Goal: Information Seeking & Learning: Check status

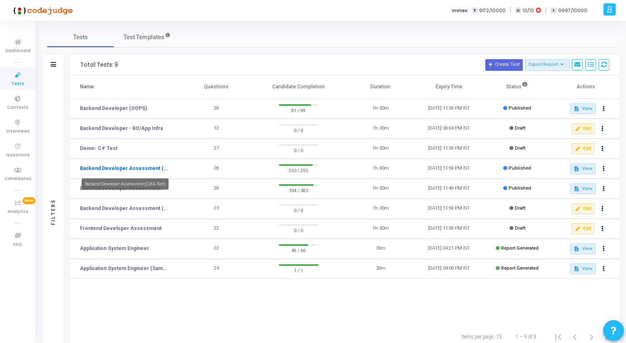
click at [145, 166] on link "Backend Developer Assessment (C# & .Net)" at bounding box center [124, 167] width 89 height 7
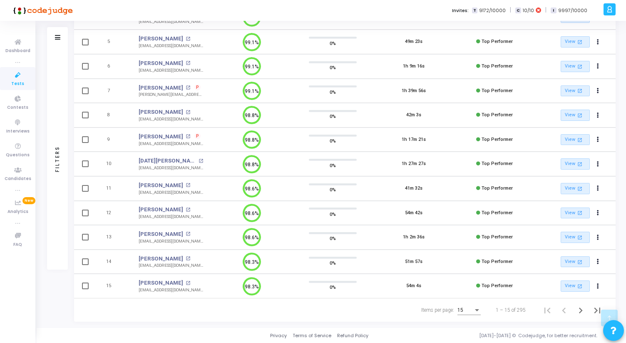
click at [468, 302] on div "15" at bounding box center [468, 308] width 23 height 14
click at [467, 302] on span "50" at bounding box center [469, 305] width 23 height 15
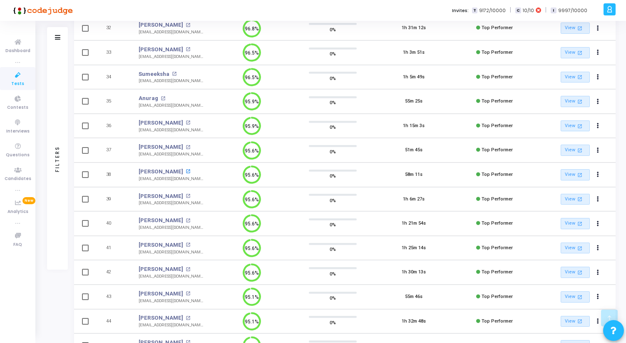
click at [189, 171] on mat-icon "open_in_new" at bounding box center [188, 171] width 5 height 5
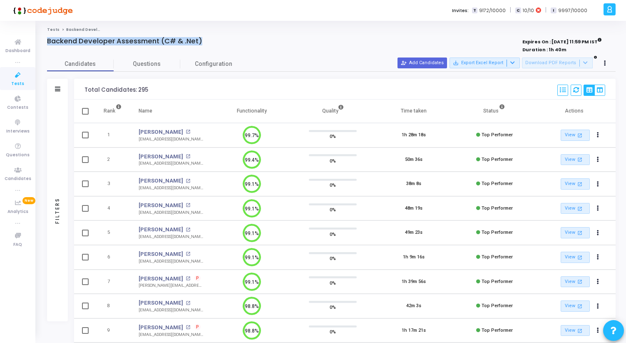
drag, startPoint x: 47, startPoint y: 41, endPoint x: 208, endPoint y: 49, distance: 160.9
click at [208, 49] on div "Backend Developer Assessment (C# & .Net)" at bounding box center [213, 45] width 333 height 17
click at [208, 44] on div "Backend Developer Assessment (C# & .Net)" at bounding box center [213, 41] width 333 height 8
click at [22, 79] on icon at bounding box center [17, 75] width 17 height 10
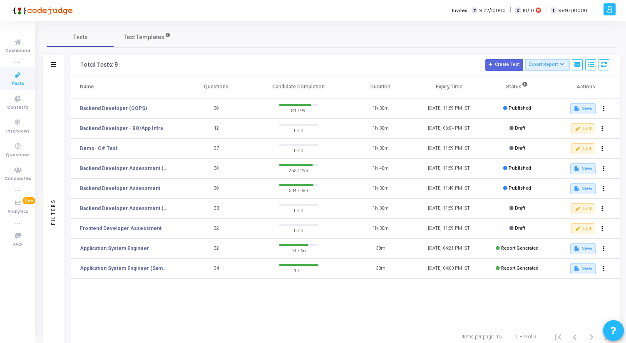
drag, startPoint x: 274, startPoint y: 87, endPoint x: 325, endPoint y: 87, distance: 51.6
click at [325, 87] on th "Candidate Completion" at bounding box center [299, 86] width 96 height 23
drag, startPoint x: 325, startPoint y: 87, endPoint x: 81, endPoint y: 59, distance: 246.4
click at [81, 59] on div "Total Tests: 9 Create Test Export Report Id Name Job Role Questions Candidate C…" at bounding box center [345, 201] width 550 height 293
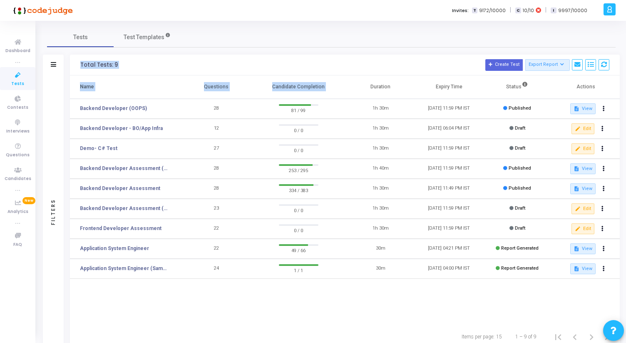
click at [81, 59] on h3 "Total Tests: 9 Create Test Export Report Id Name Job Role Questions Candidate C…" at bounding box center [344, 65] width 529 height 12
drag, startPoint x: 81, startPoint y: 61, endPoint x: 443, endPoint y: 87, distance: 363.1
click at [443, 87] on div "Total Tests: 9 Create Test Export Report Id Name Job Role Questions Candidate C…" at bounding box center [345, 201] width 550 height 293
click at [443, 87] on th "Expiry Time" at bounding box center [449, 86] width 68 height 23
drag, startPoint x: 80, startPoint y: 64, endPoint x: 322, endPoint y: 104, distance: 245.0
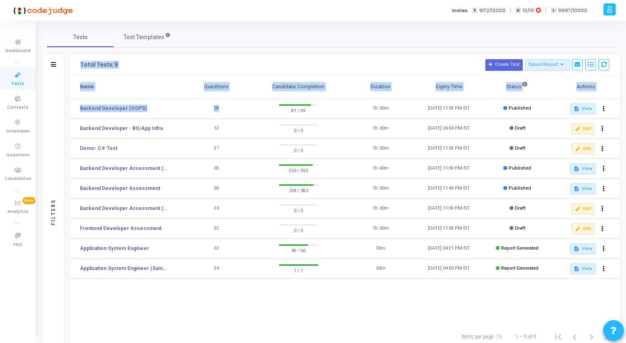
click at [321, 105] on div "Total Tests: 9 Create Test Export Report Id Name Job Role Questions Candidate C…" at bounding box center [345, 201] width 550 height 293
click at [326, 87] on th "Candidate Completion" at bounding box center [299, 86] width 96 height 23
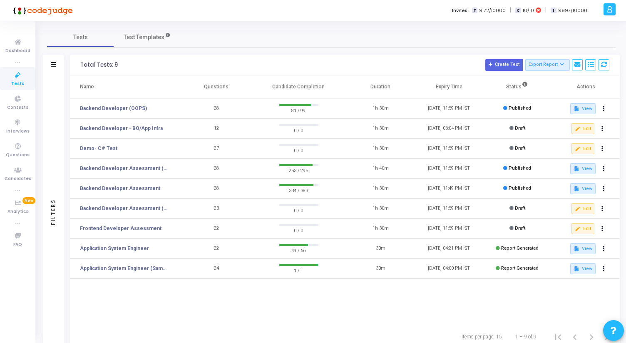
drag, startPoint x: 326, startPoint y: 84, endPoint x: 85, endPoint y: 56, distance: 242.2
click at [85, 56] on div "Total Tests: 9 Create Test Export Report Id Name Job Role Questions Candidate C…" at bounding box center [345, 201] width 550 height 293
click at [85, 56] on div "Total Tests: 9 Create Test Export Report Id Name Job Role Questions Candidate C…" at bounding box center [345, 65] width 550 height 21
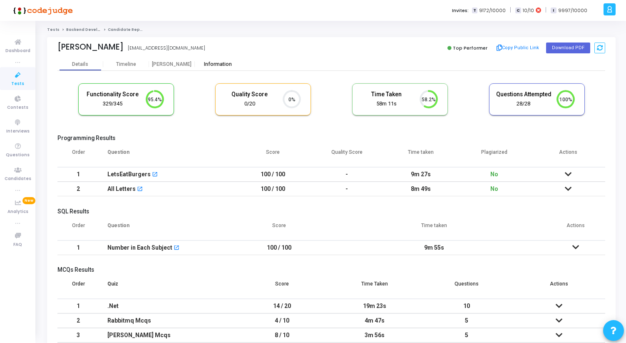
click at [221, 61] on div "Information" at bounding box center [218, 64] width 46 height 6
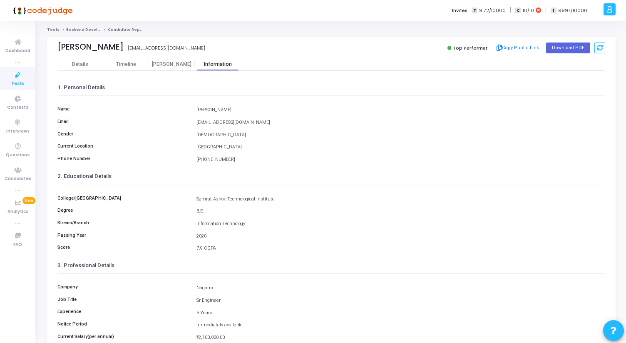
scroll to position [93, 0]
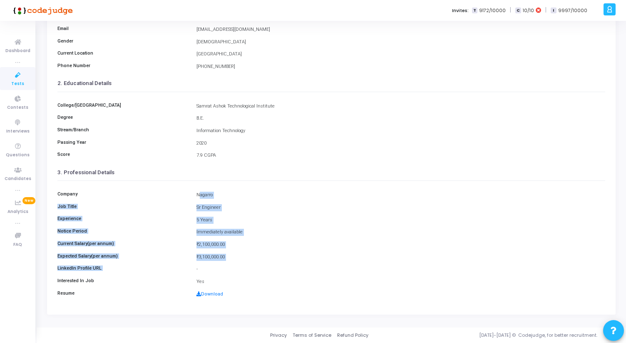
drag, startPoint x: 198, startPoint y: 196, endPoint x: 224, endPoint y: 263, distance: 72.7
click at [224, 264] on div "Company Nagarro Job Title Sr Engineer Experience 5 Years Notice Period Immediat…" at bounding box center [331, 242] width 548 height 122
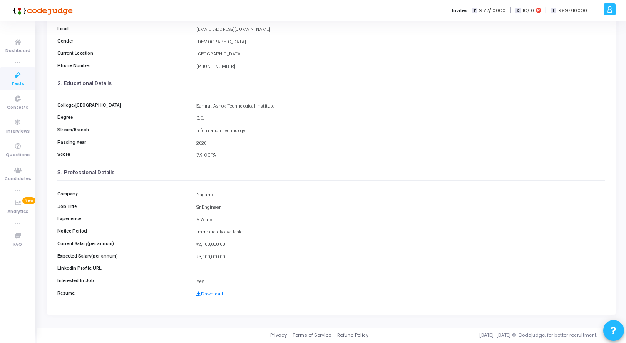
click at [225, 248] on div "Current Salary(per annum) ₹2,100,000.00" at bounding box center [331, 245] width 556 height 8
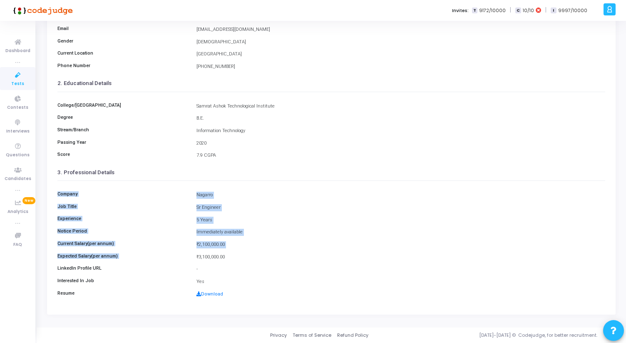
drag, startPoint x: 204, startPoint y: 252, endPoint x: 55, endPoint y: 187, distance: 163.3
click at [54, 187] on kt-portlet-body "Details Timeline [PERSON_NAME] Information 1. Personal Details Name [PERSON_NAM…" at bounding box center [331, 139] width 569 height 349
click at [55, 187] on kt-portlet-body "Details Timeline [PERSON_NAME] Information 1. Personal Details Name [PERSON_NAM…" at bounding box center [331, 139] width 569 height 349
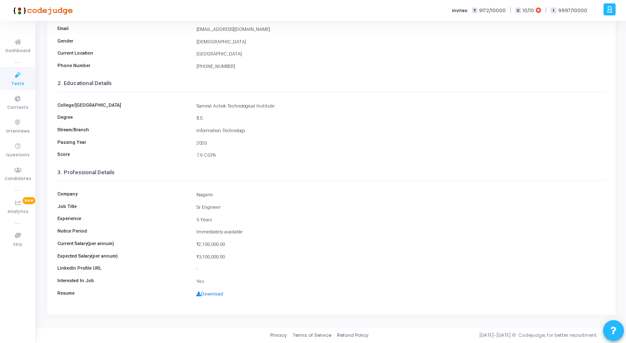
click at [220, 293] on link "Download" at bounding box center [209, 293] width 27 height 5
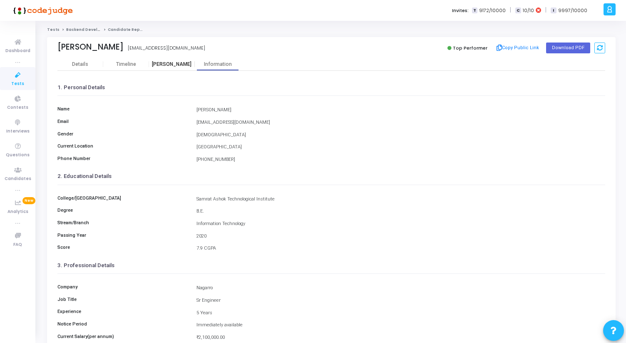
click at [165, 66] on div "[PERSON_NAME]" at bounding box center [172, 64] width 46 height 6
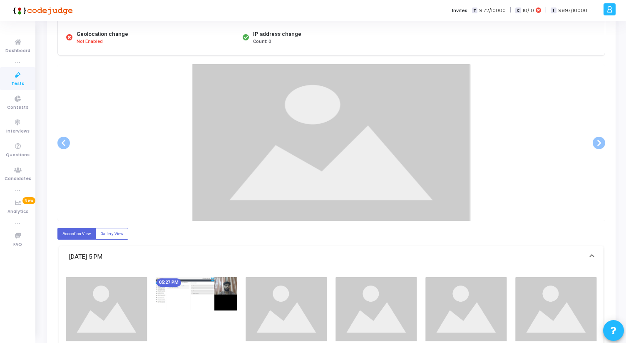
scroll to position [129, 0]
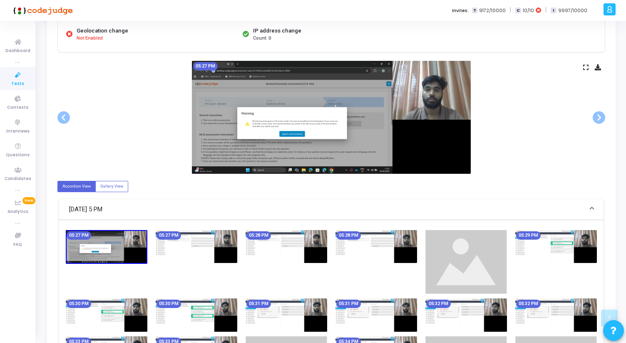
click at [582, 63] on div "05:27 PM" at bounding box center [331, 117] width 548 height 113
click at [582, 65] on div "05:27 PM" at bounding box center [331, 117] width 548 height 113
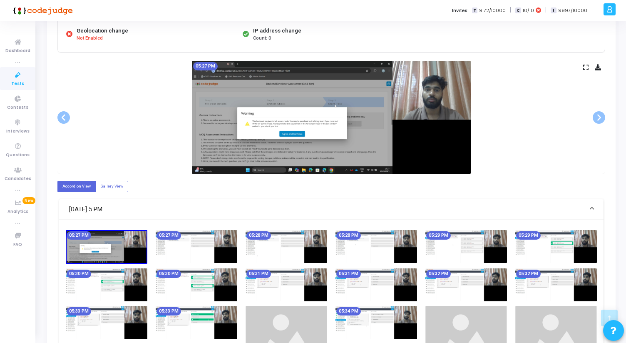
click at [583, 67] on icon at bounding box center [585, 67] width 5 height 5
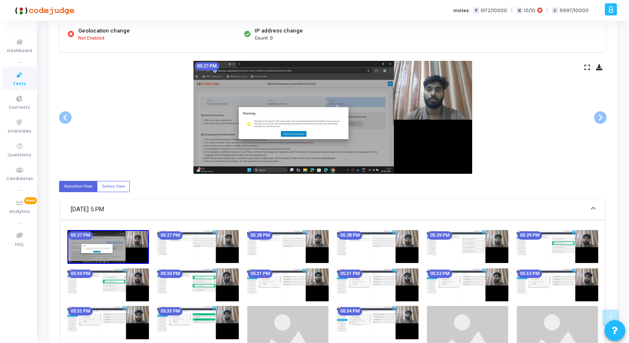
scroll to position [0, 0]
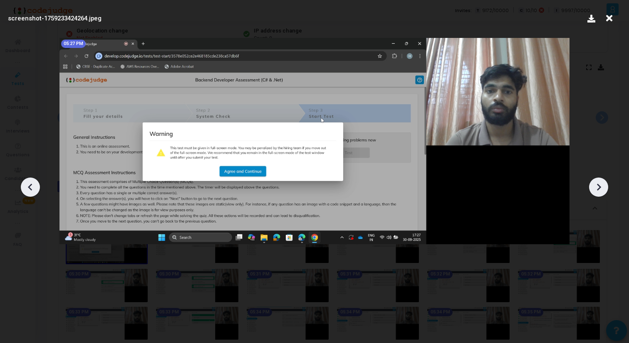
click at [603, 190] on icon at bounding box center [599, 187] width 12 height 12
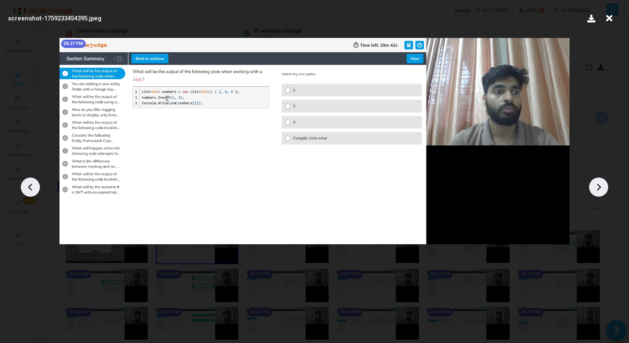
click at [603, 190] on icon at bounding box center [599, 187] width 12 height 12
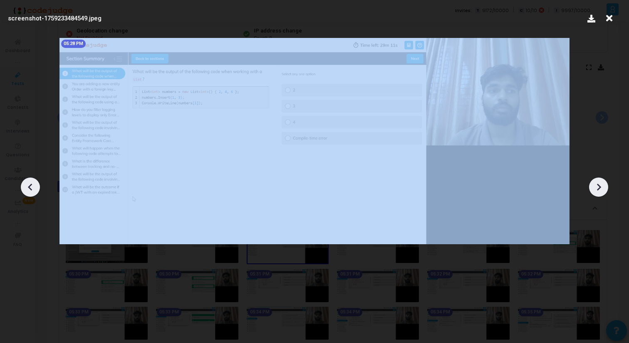
click at [603, 190] on icon at bounding box center [599, 187] width 12 height 12
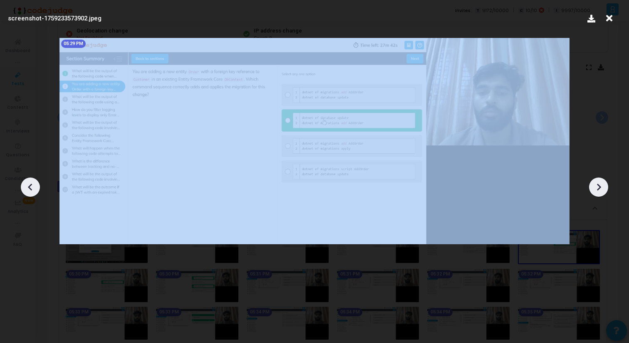
click at [603, 190] on icon at bounding box center [599, 187] width 12 height 12
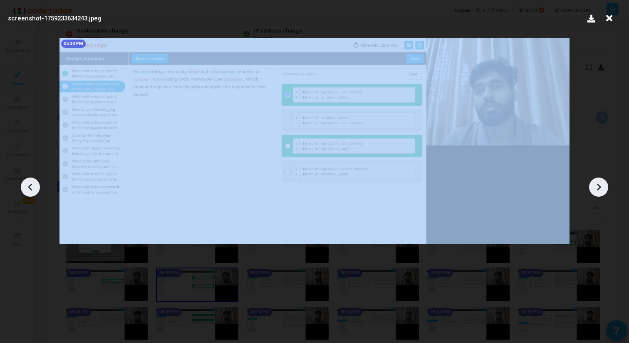
click at [603, 190] on icon at bounding box center [599, 187] width 12 height 12
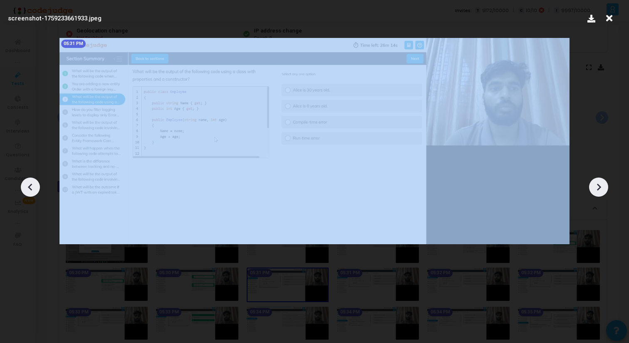
click at [603, 190] on icon at bounding box center [599, 187] width 12 height 12
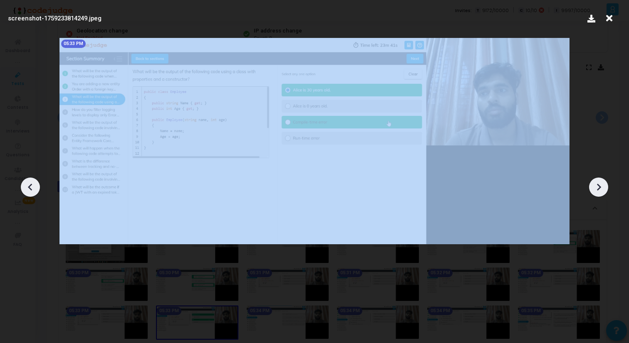
click at [603, 190] on icon at bounding box center [599, 187] width 12 height 12
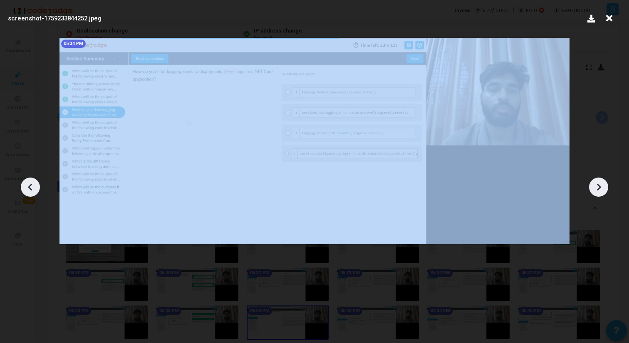
click at [603, 191] on icon at bounding box center [599, 187] width 12 height 12
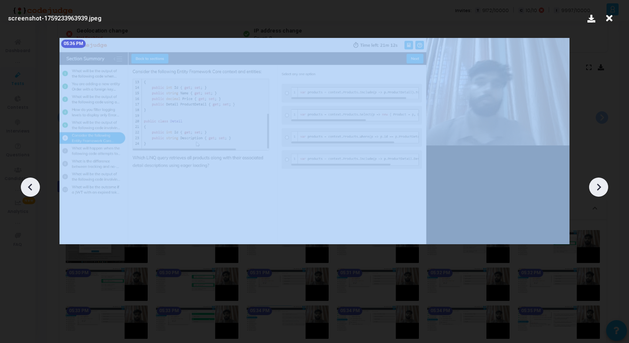
click at [603, 191] on icon at bounding box center [599, 187] width 12 height 12
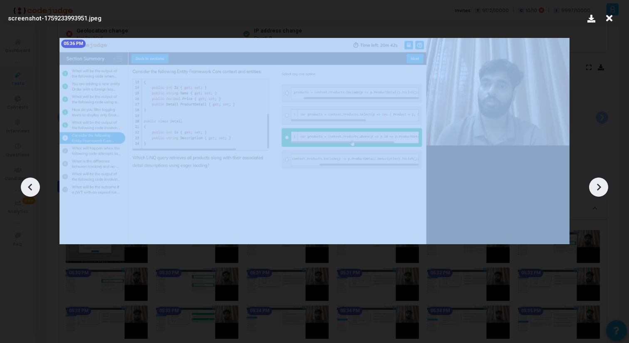
click at [603, 191] on icon at bounding box center [599, 187] width 12 height 12
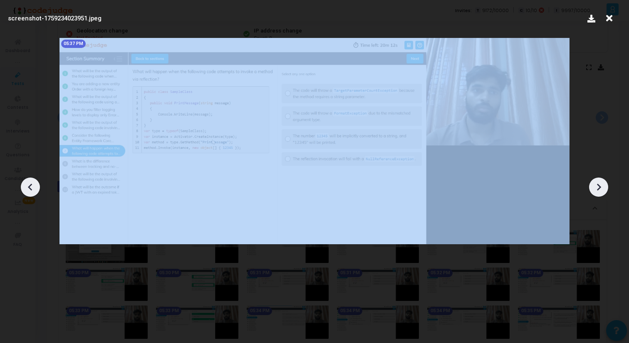
click at [603, 191] on icon at bounding box center [599, 187] width 12 height 12
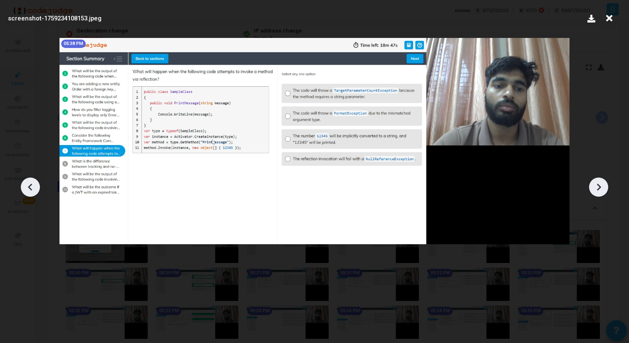
click at [603, 191] on icon at bounding box center [599, 187] width 12 height 12
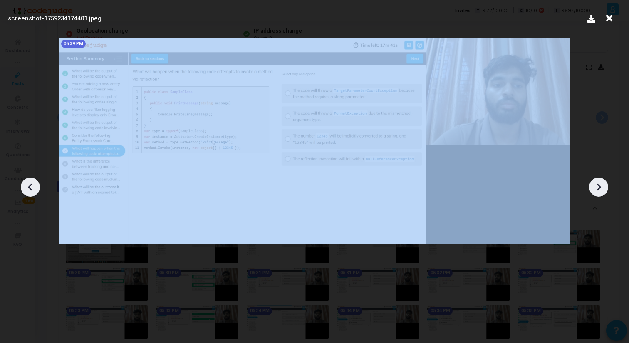
click at [603, 191] on icon at bounding box center [599, 187] width 12 height 12
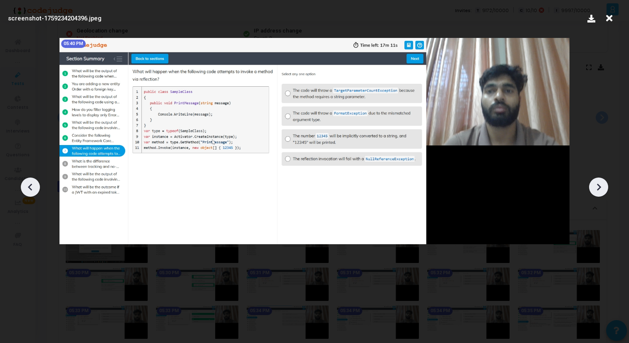
click at [603, 191] on icon at bounding box center [599, 187] width 12 height 12
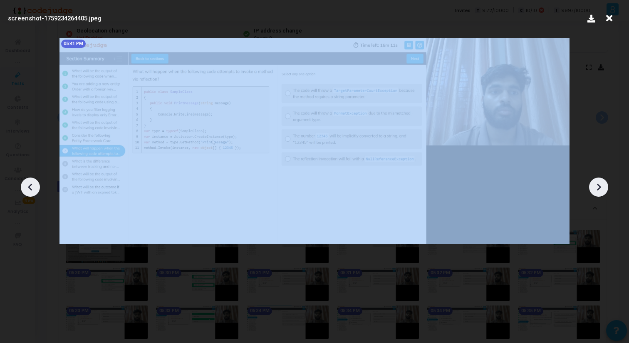
click at [603, 191] on icon at bounding box center [599, 187] width 12 height 12
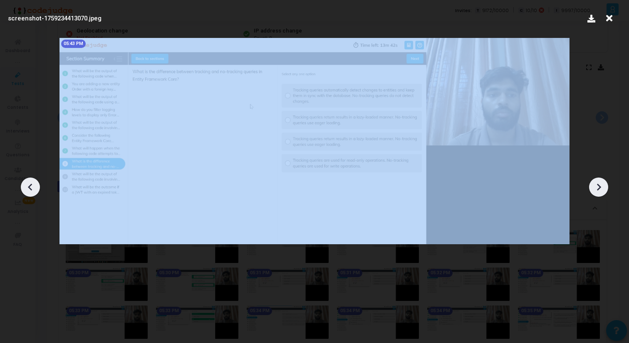
click at [603, 191] on icon at bounding box center [599, 187] width 12 height 12
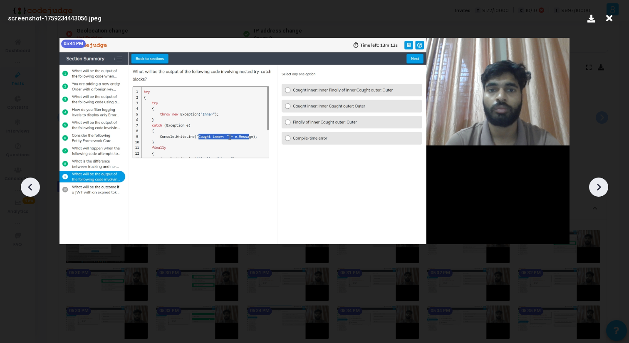
click at [603, 191] on icon at bounding box center [599, 187] width 12 height 12
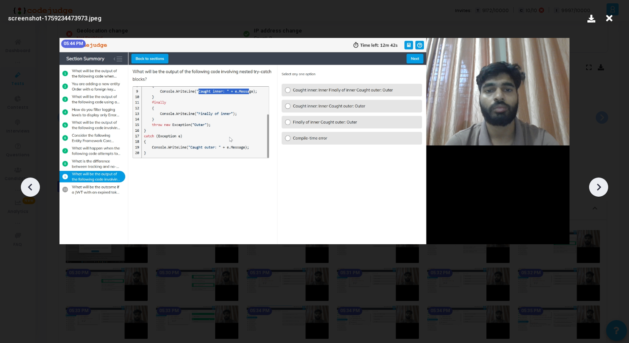
click at [603, 191] on icon at bounding box center [599, 187] width 12 height 12
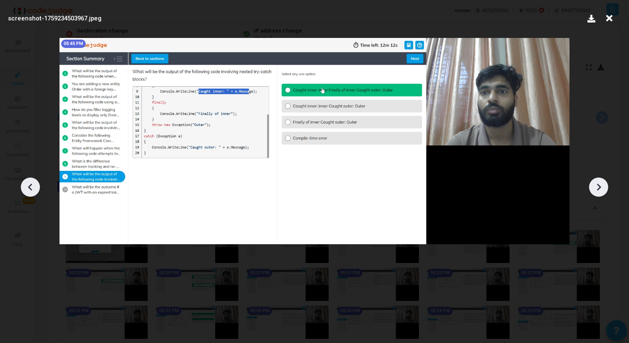
click at [603, 191] on icon at bounding box center [599, 187] width 12 height 12
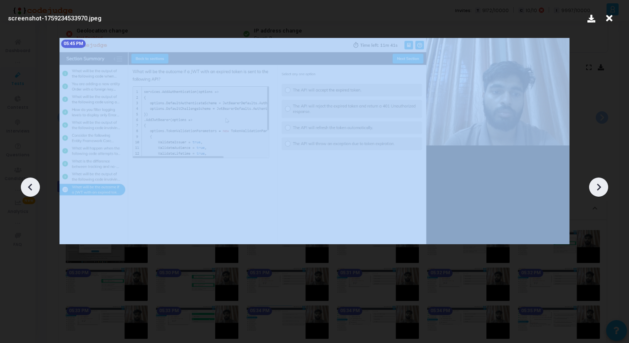
click at [603, 191] on icon at bounding box center [599, 187] width 12 height 12
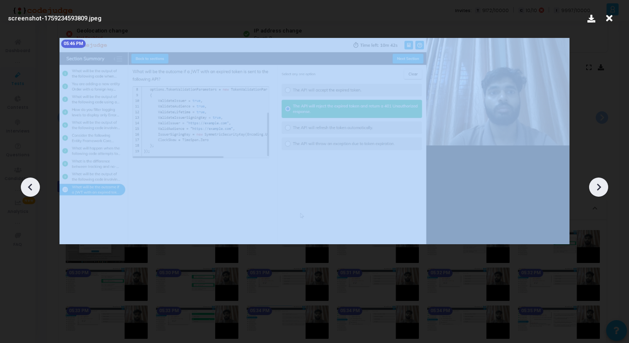
click at [603, 191] on icon at bounding box center [599, 187] width 12 height 12
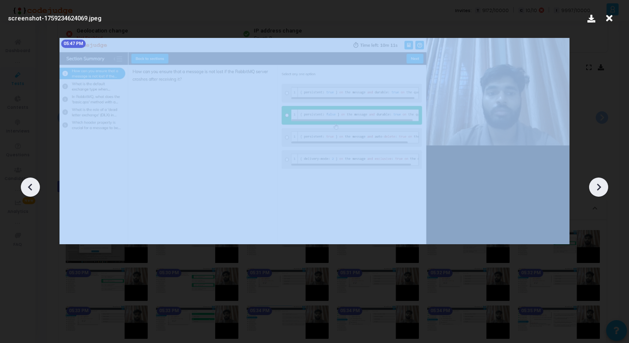
click at [603, 191] on icon at bounding box center [599, 187] width 12 height 12
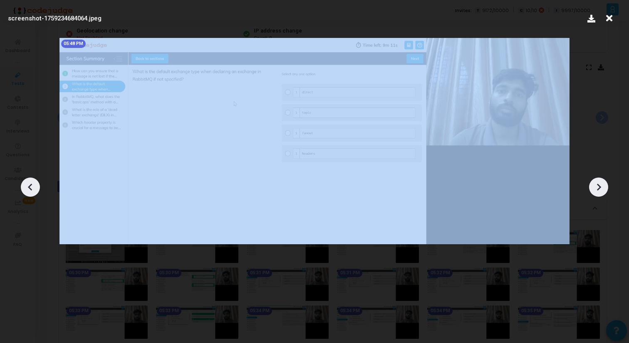
click at [603, 191] on icon at bounding box center [599, 187] width 12 height 12
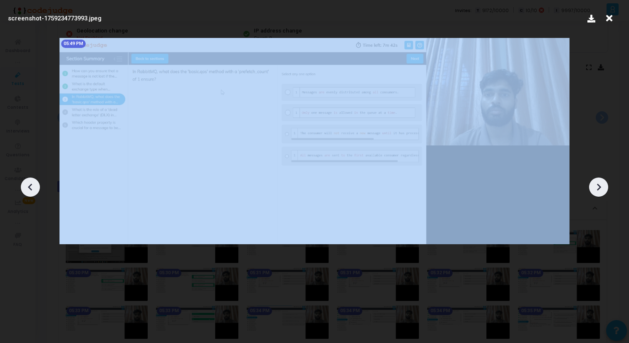
click at [603, 191] on icon at bounding box center [599, 187] width 12 height 12
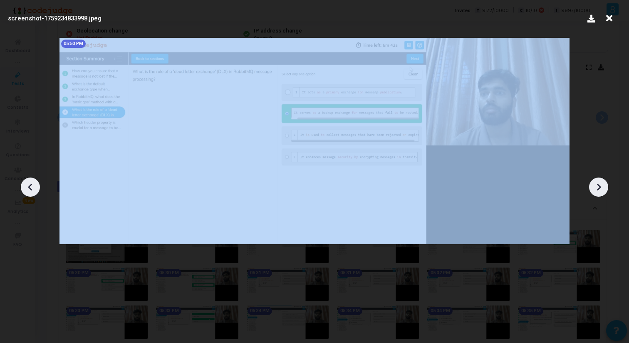
click at [603, 191] on icon at bounding box center [599, 187] width 12 height 12
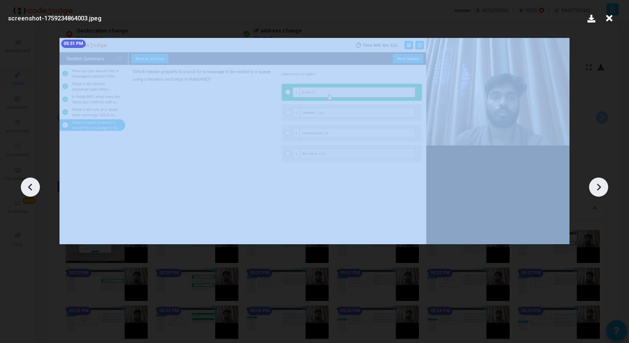
click at [603, 191] on icon at bounding box center [599, 187] width 12 height 12
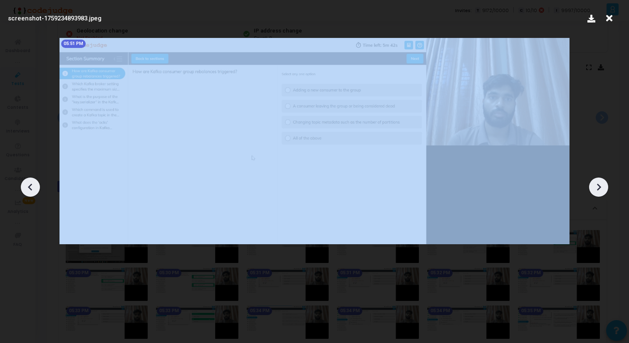
click at [603, 191] on icon at bounding box center [599, 187] width 12 height 12
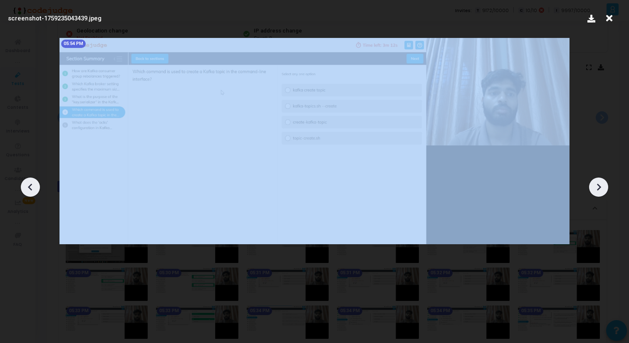
click at [603, 191] on icon at bounding box center [599, 187] width 12 height 12
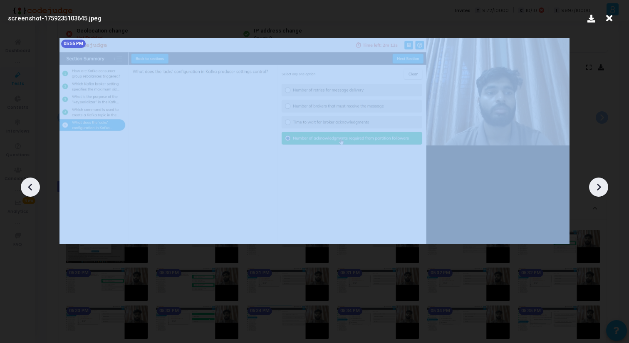
click at [603, 191] on icon at bounding box center [599, 187] width 12 height 12
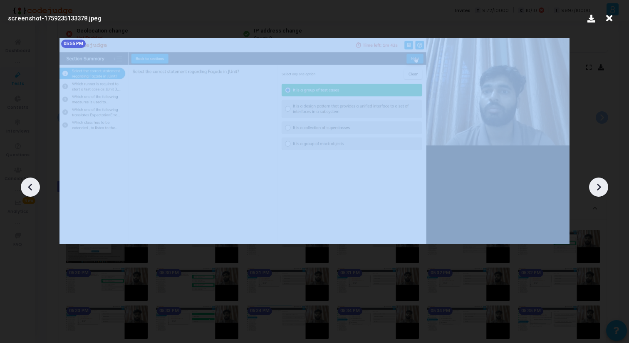
click at [603, 191] on icon at bounding box center [599, 187] width 12 height 12
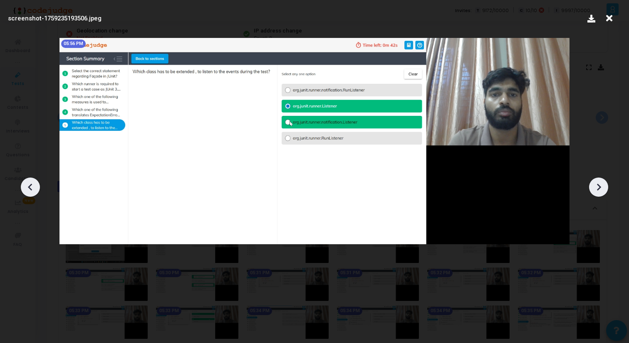
click at [603, 191] on icon at bounding box center [599, 187] width 12 height 12
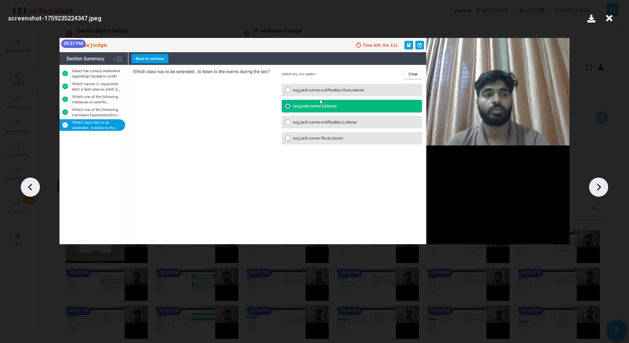
click at [603, 191] on icon at bounding box center [599, 187] width 12 height 12
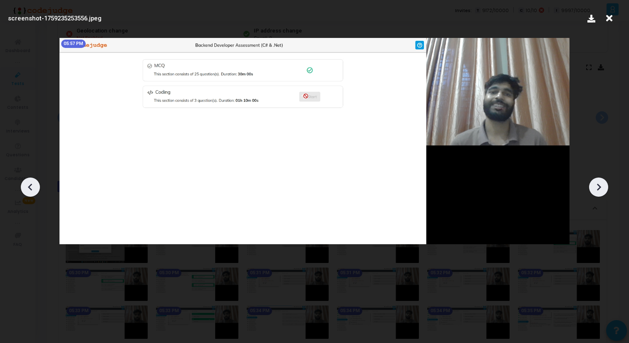
click at [603, 191] on icon at bounding box center [599, 187] width 12 height 12
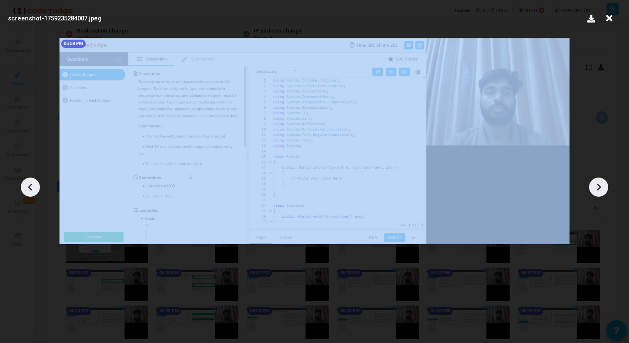
click at [603, 191] on icon at bounding box center [599, 187] width 12 height 12
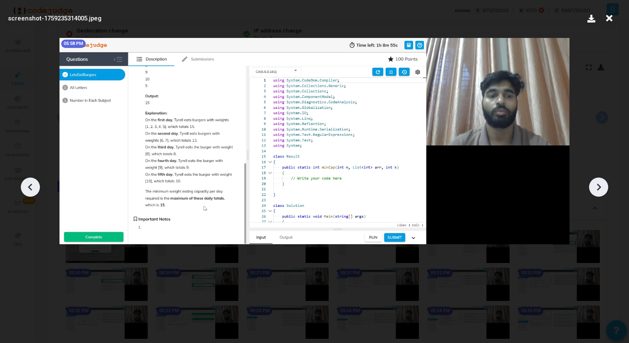
click at [603, 191] on icon at bounding box center [599, 187] width 12 height 12
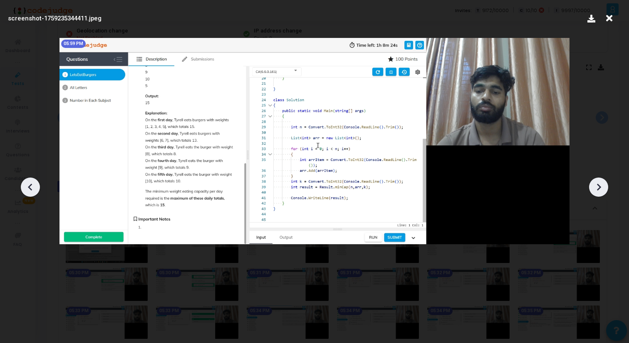
click at [603, 191] on icon at bounding box center [599, 187] width 12 height 12
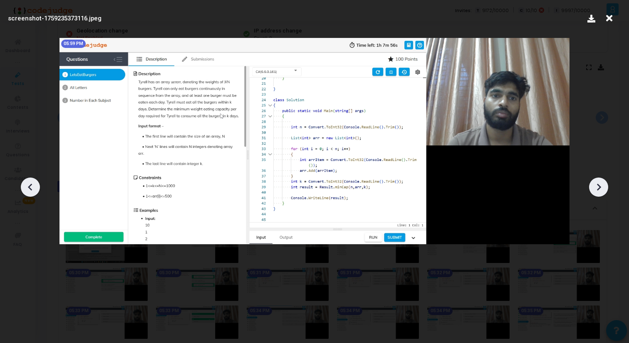
click at [603, 191] on icon at bounding box center [599, 187] width 12 height 12
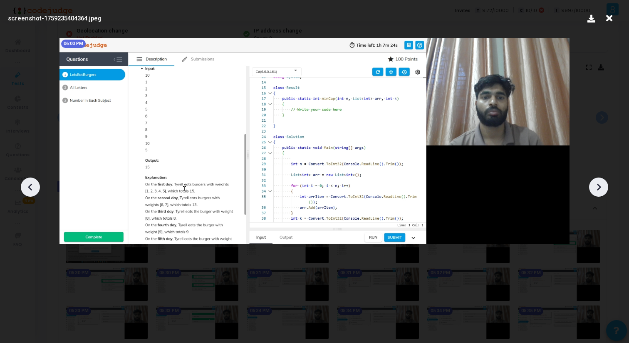
click at [603, 191] on icon at bounding box center [599, 187] width 12 height 12
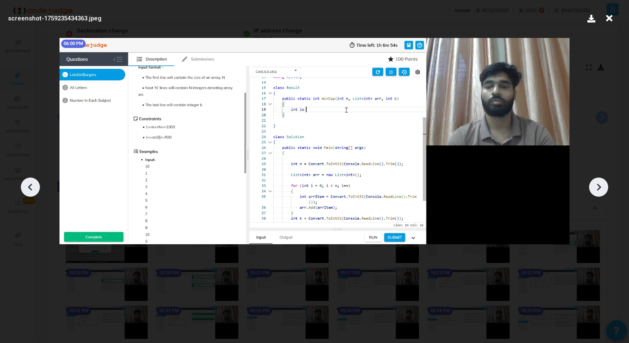
click at [603, 191] on icon at bounding box center [599, 187] width 12 height 12
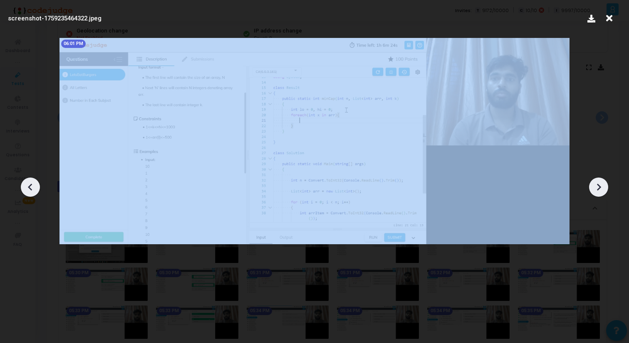
click at [603, 191] on icon at bounding box center [599, 187] width 12 height 12
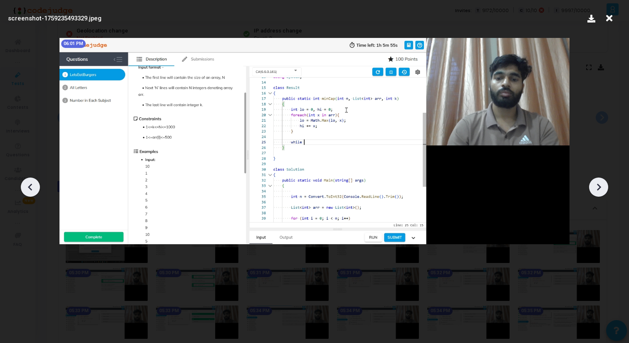
click at [602, 190] on icon at bounding box center [599, 187] width 12 height 12
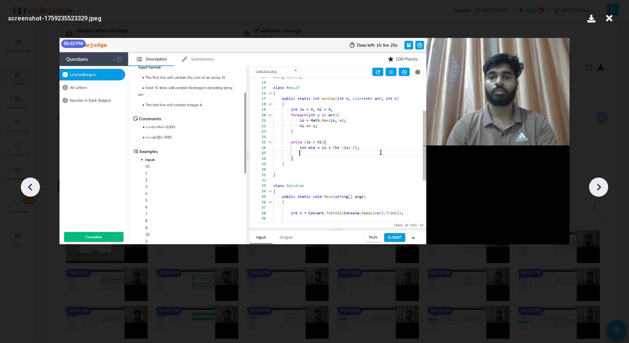
click at [602, 190] on icon at bounding box center [599, 187] width 12 height 12
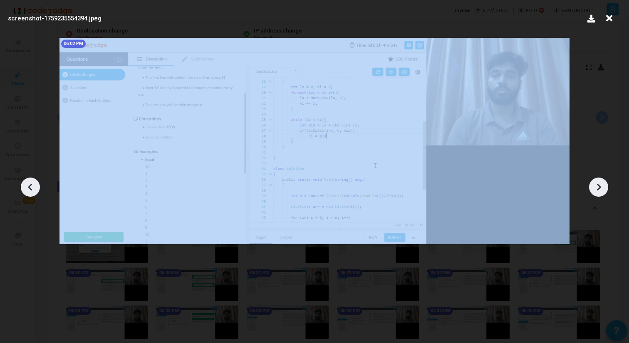
click at [602, 190] on icon at bounding box center [599, 187] width 12 height 12
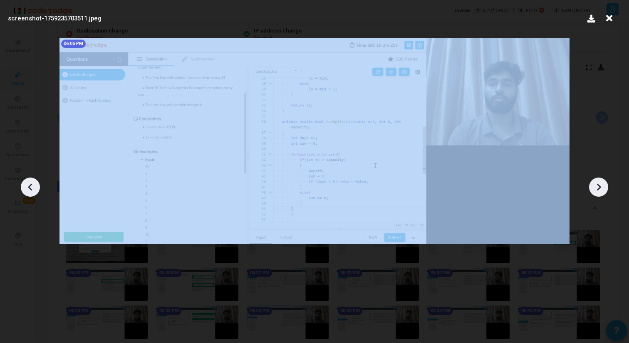
click at [602, 190] on icon at bounding box center [599, 187] width 12 height 12
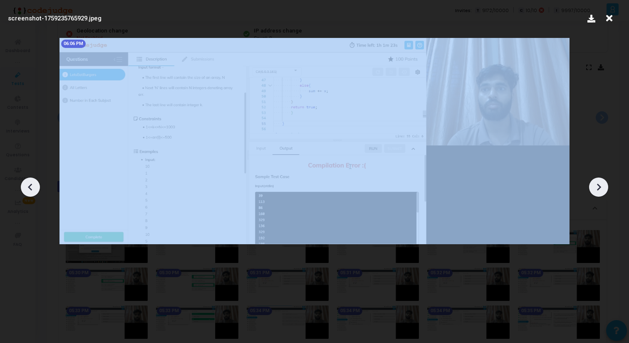
click at [602, 190] on icon at bounding box center [599, 187] width 12 height 12
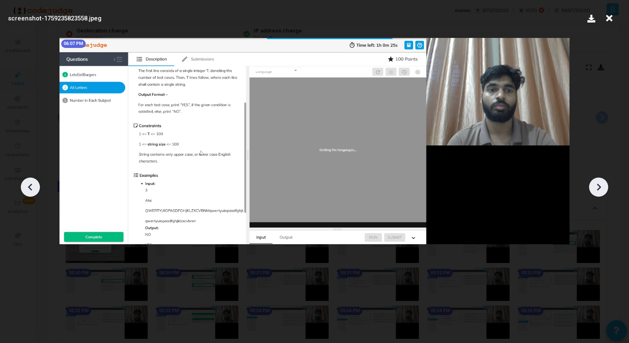
click at [603, 189] on icon at bounding box center [599, 187] width 12 height 12
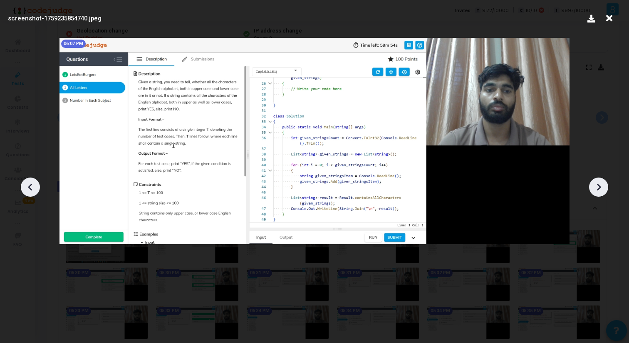
click at [603, 189] on icon at bounding box center [599, 187] width 12 height 12
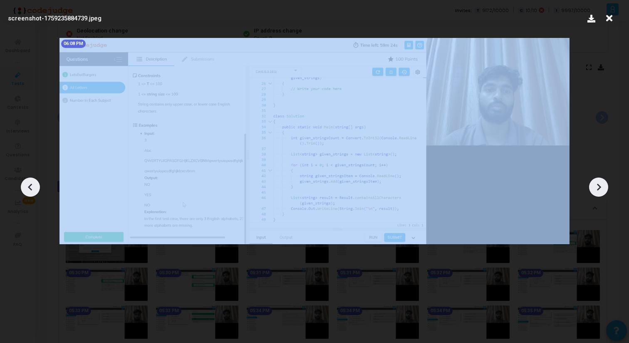
click at [603, 189] on icon at bounding box center [599, 187] width 12 height 12
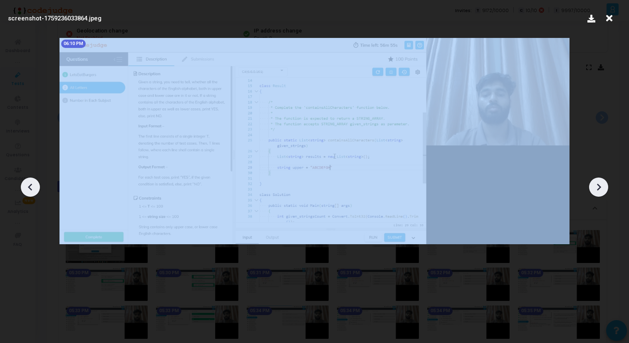
click at [603, 189] on icon at bounding box center [599, 187] width 12 height 12
click at [603, 190] on icon at bounding box center [599, 187] width 12 height 12
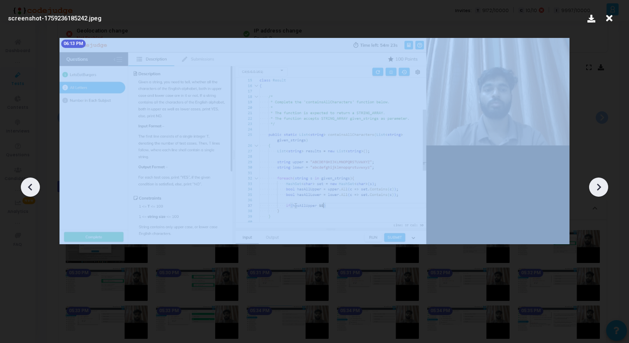
click at [603, 190] on icon at bounding box center [599, 187] width 12 height 12
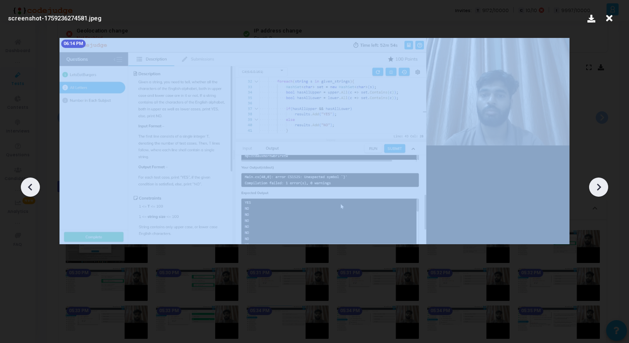
click at [603, 190] on icon at bounding box center [599, 187] width 12 height 12
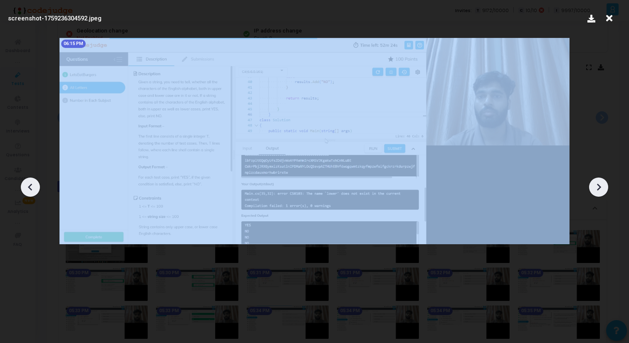
click at [603, 190] on icon at bounding box center [599, 187] width 12 height 12
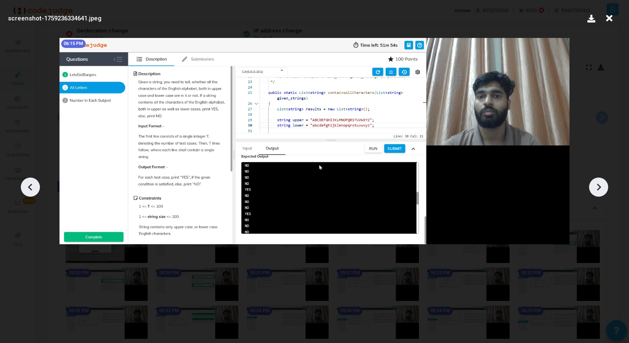
click at [610, 13] on icon at bounding box center [609, 18] width 13 height 16
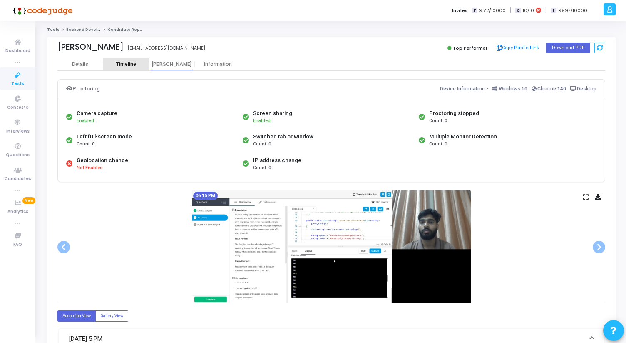
click at [134, 64] on div "Timeline" at bounding box center [126, 64] width 20 height 6
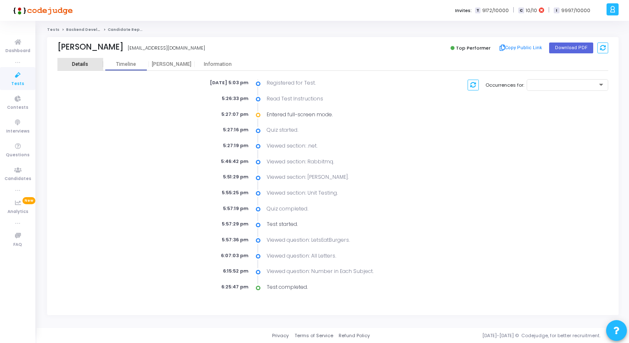
click at [79, 58] on div "Details" at bounding box center [80, 64] width 46 height 12
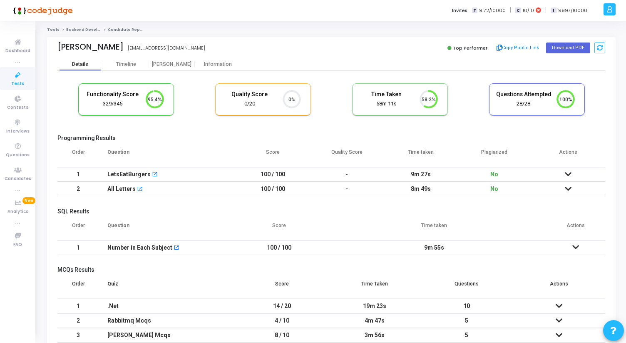
scroll to position [17, 21]
drag, startPoint x: 59, startPoint y: 46, endPoint x: 229, endPoint y: 46, distance: 170.2
click at [229, 47] on div "[PERSON_NAME] [EMAIL_ADDRESS][DOMAIN_NAME]" at bounding box center [192, 48] width 270 height 12
click at [229, 46] on div "[PERSON_NAME] [EMAIL_ADDRESS][DOMAIN_NAME]" at bounding box center [192, 48] width 270 height 12
